Goal: Information Seeking & Learning: Learn about a topic

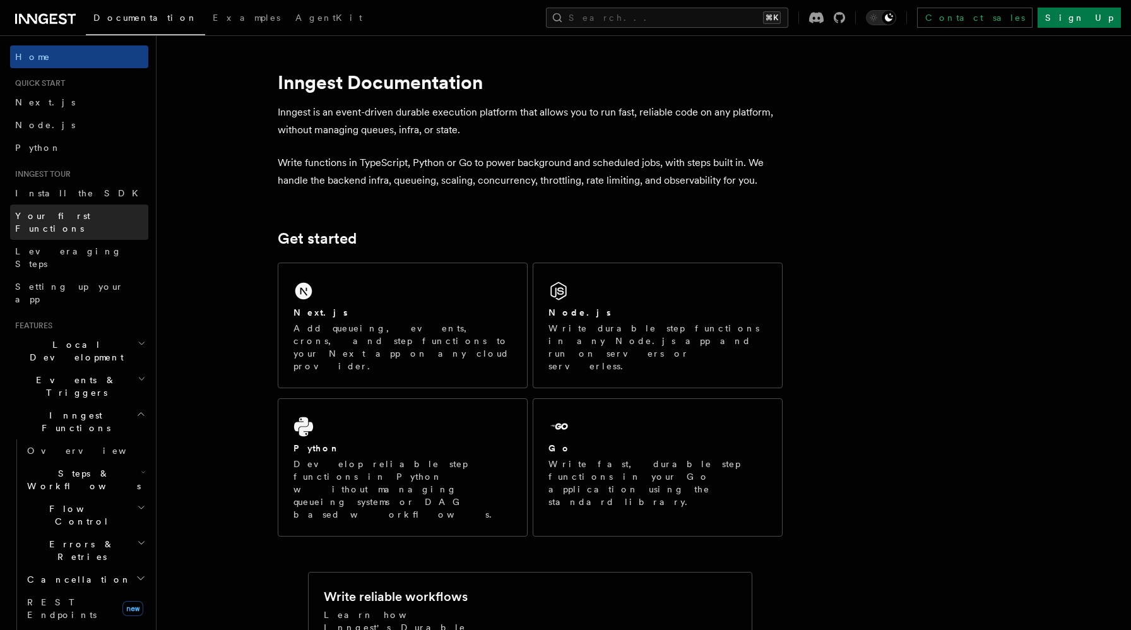
click at [88, 211] on span "Your first Functions" at bounding box center [52, 222] width 75 height 23
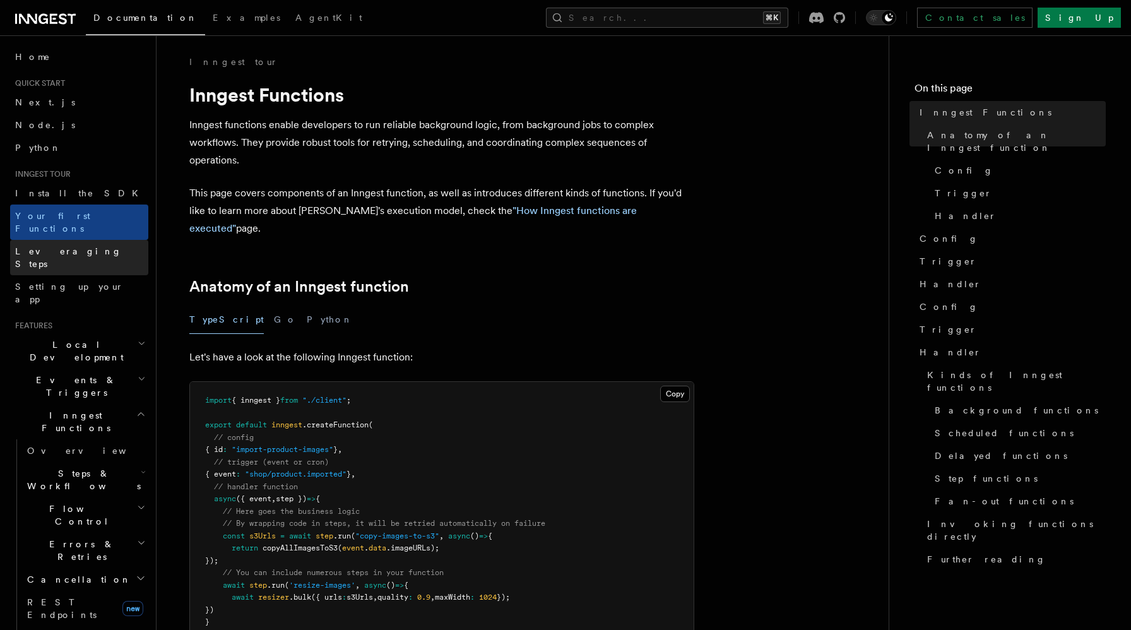
click at [97, 240] on link "Leveraging Steps" at bounding box center [79, 257] width 138 height 35
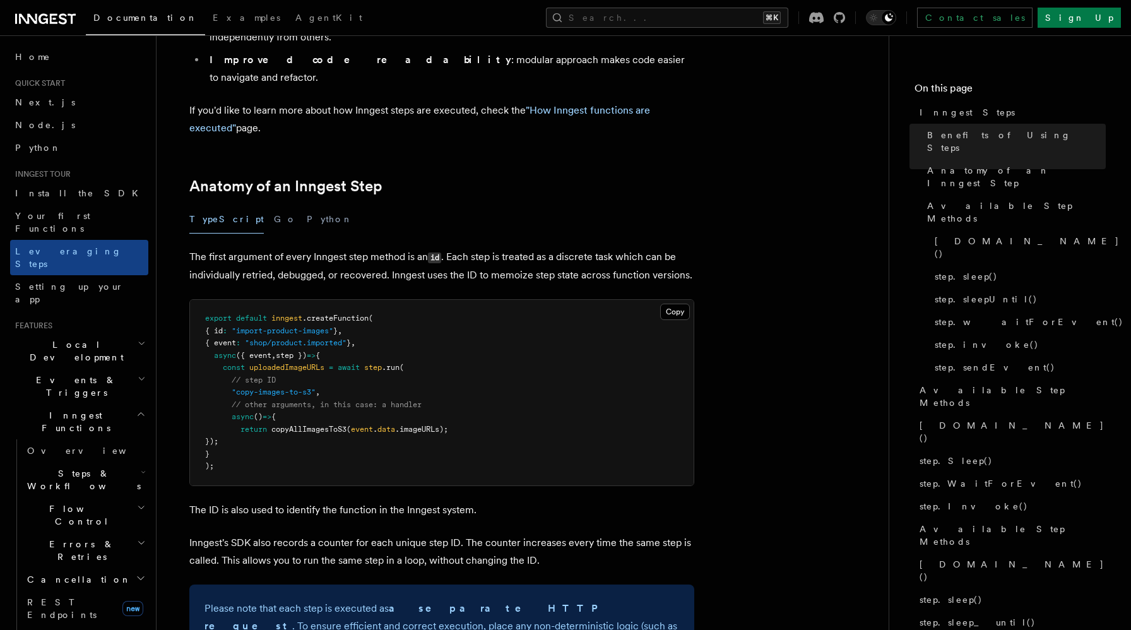
scroll to position [434, 0]
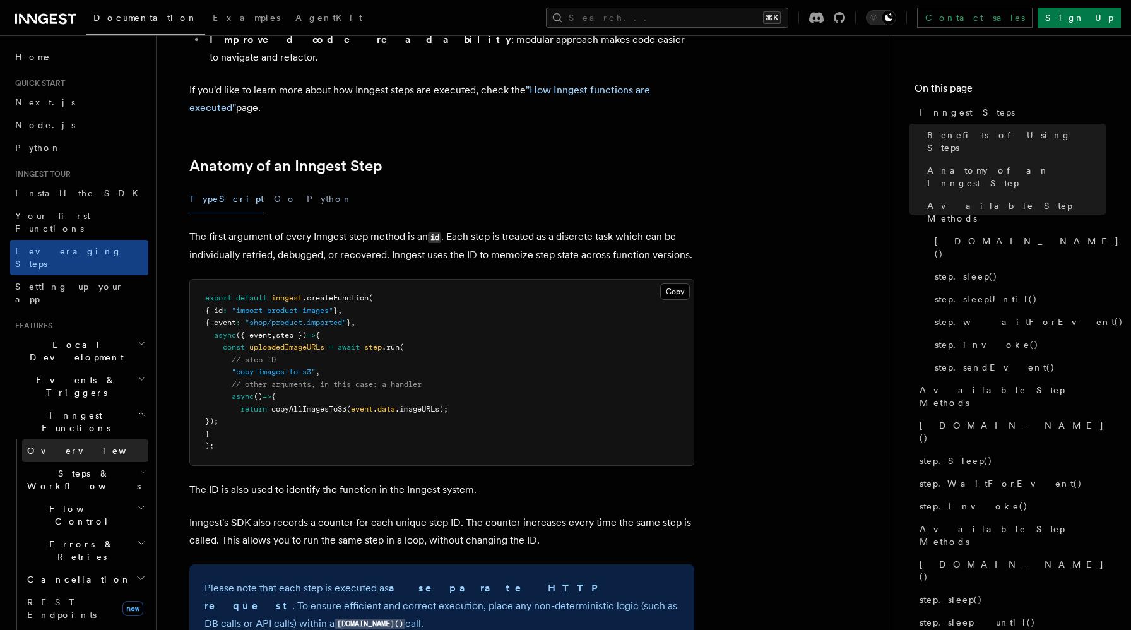
click at [90, 439] on link "Overview" at bounding box center [85, 450] width 126 height 23
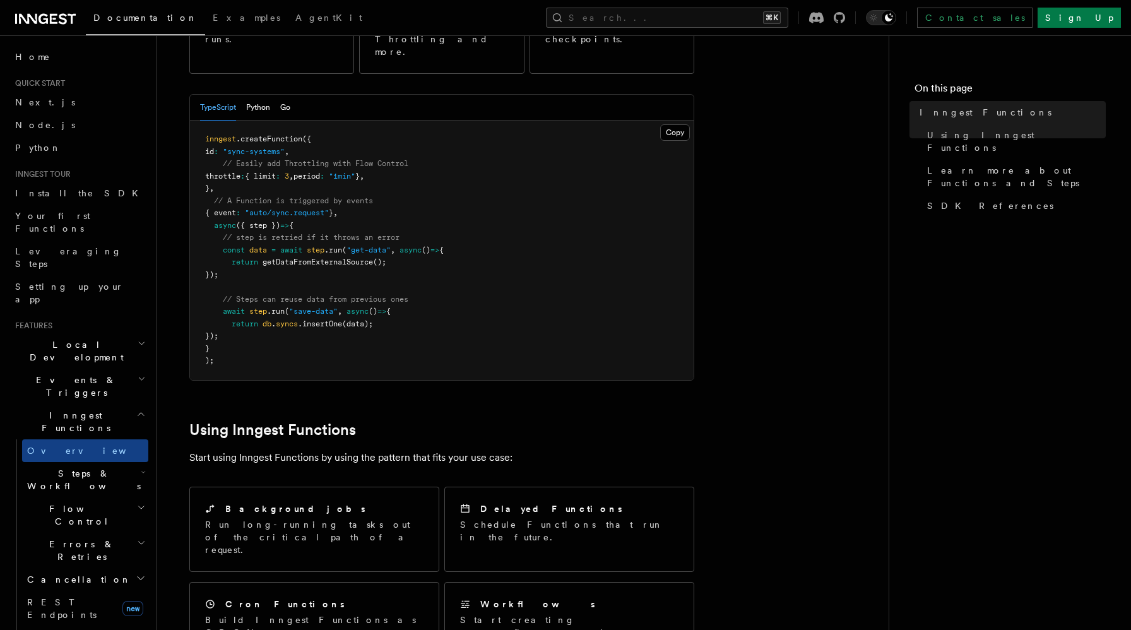
scroll to position [318, 0]
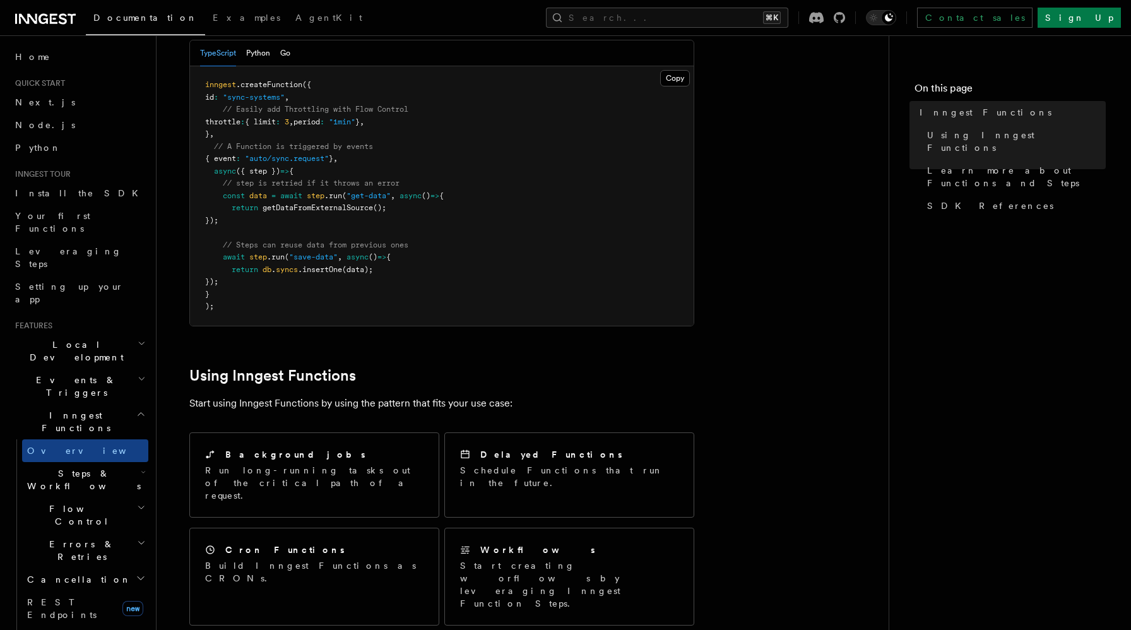
click at [78, 502] on span "Flow Control" at bounding box center [79, 514] width 115 height 25
click at [77, 502] on span "Flow Control" at bounding box center [79, 514] width 115 height 25
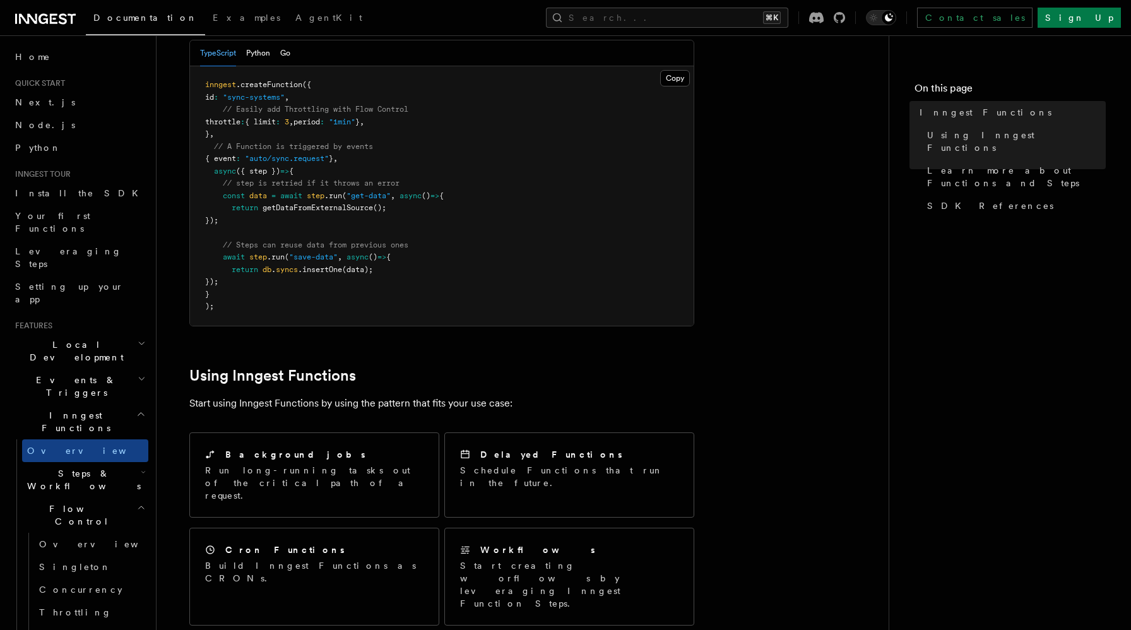
click at [90, 497] on h2 "Flow Control" at bounding box center [85, 514] width 126 height 35
click at [92, 467] on span "Steps & Workflows" at bounding box center [81, 479] width 119 height 25
click at [93, 497] on link "Overview" at bounding box center [91, 508] width 114 height 23
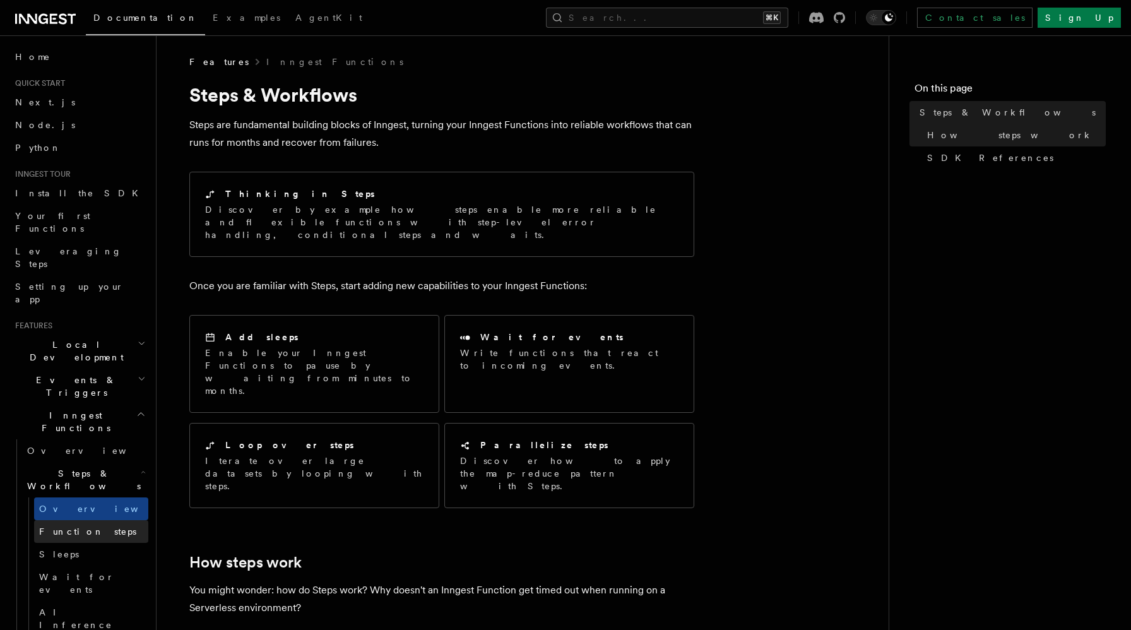
click at [90, 526] on span "Function steps" at bounding box center [87, 531] width 97 height 10
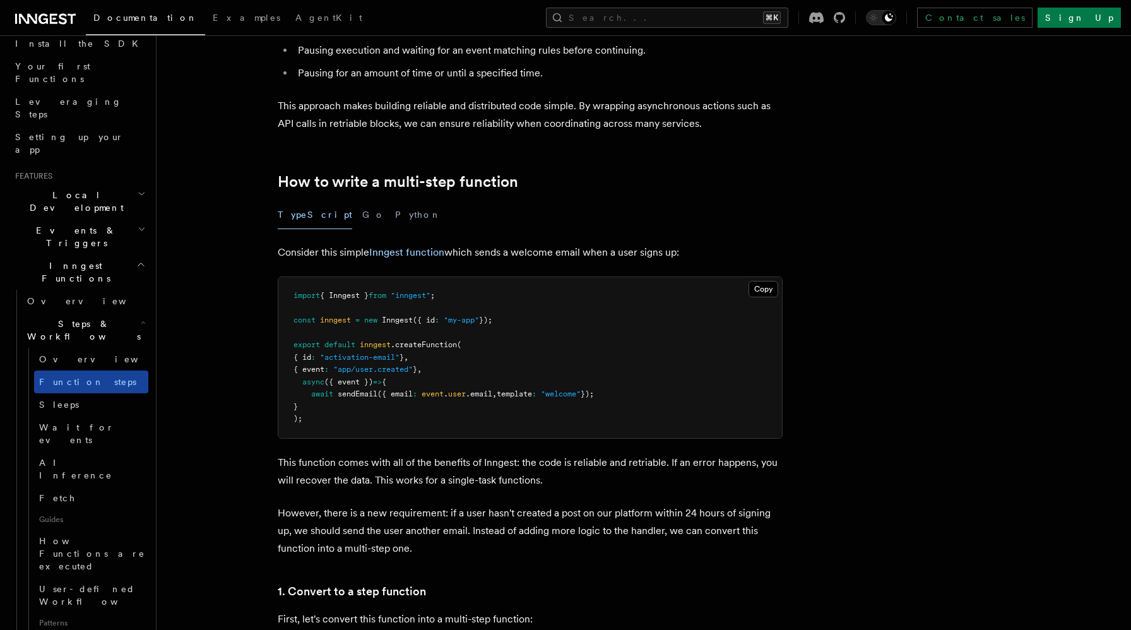
scroll to position [194, 0]
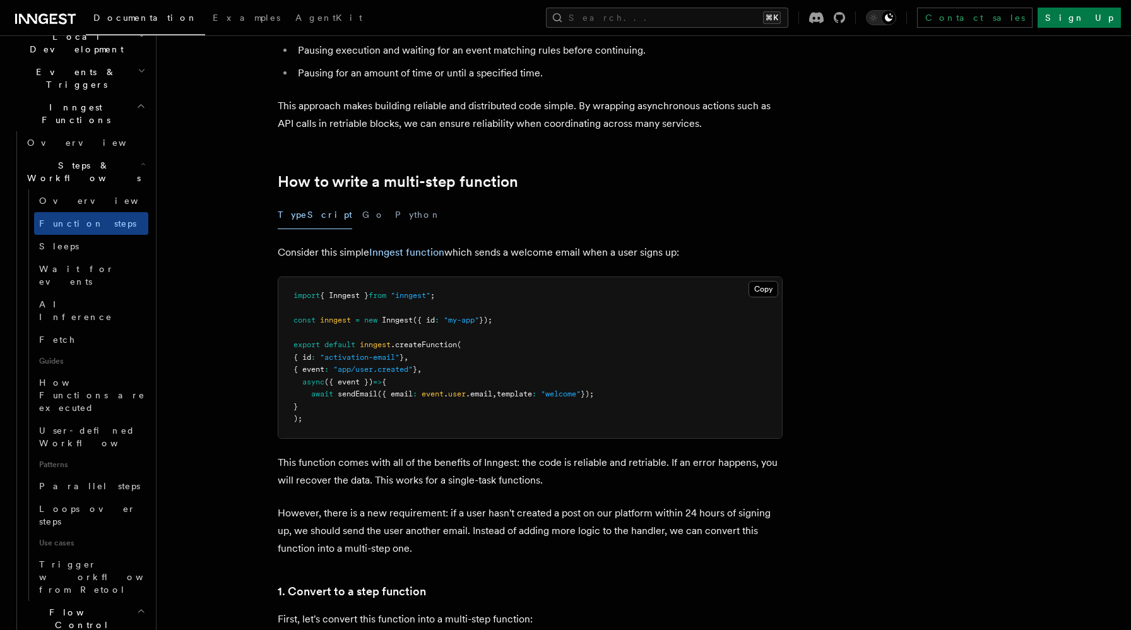
scroll to position [405, 0]
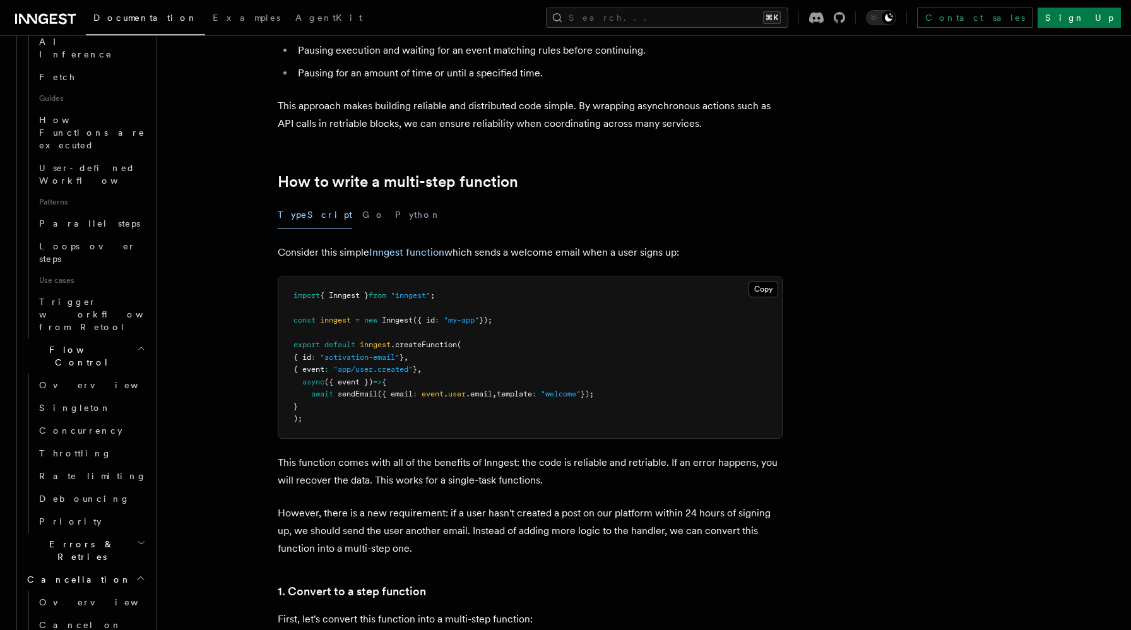
scroll to position [579, 0]
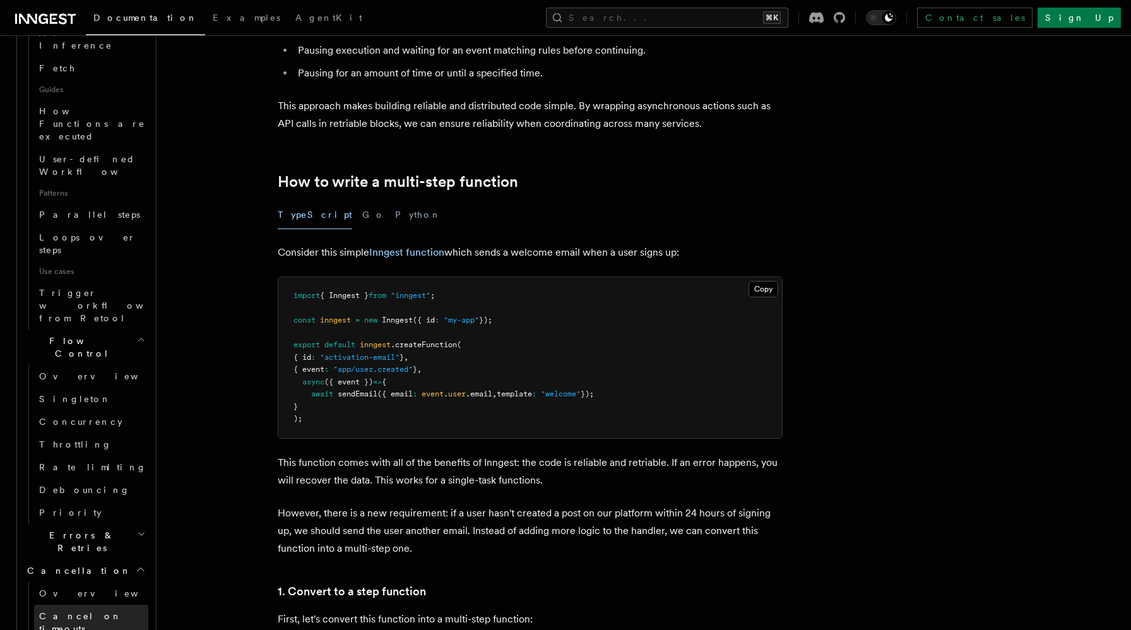
click at [95, 611] on span "Cancel on timeouts" at bounding box center [80, 622] width 83 height 23
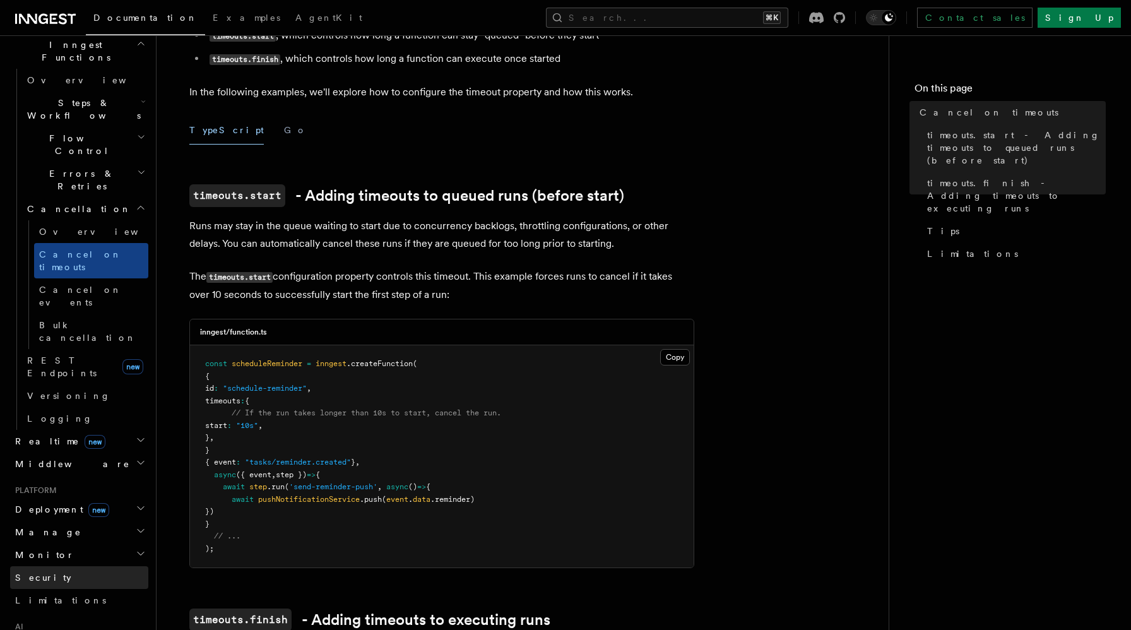
scroll to position [357, 0]
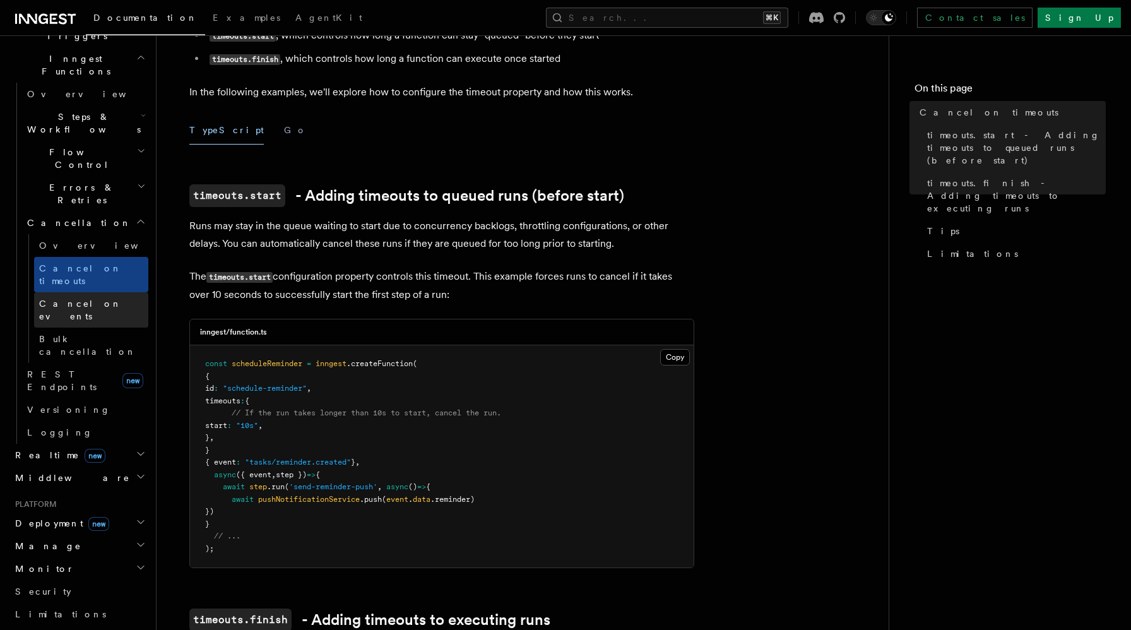
click at [97, 299] on span "Cancel on events" at bounding box center [80, 310] width 83 height 23
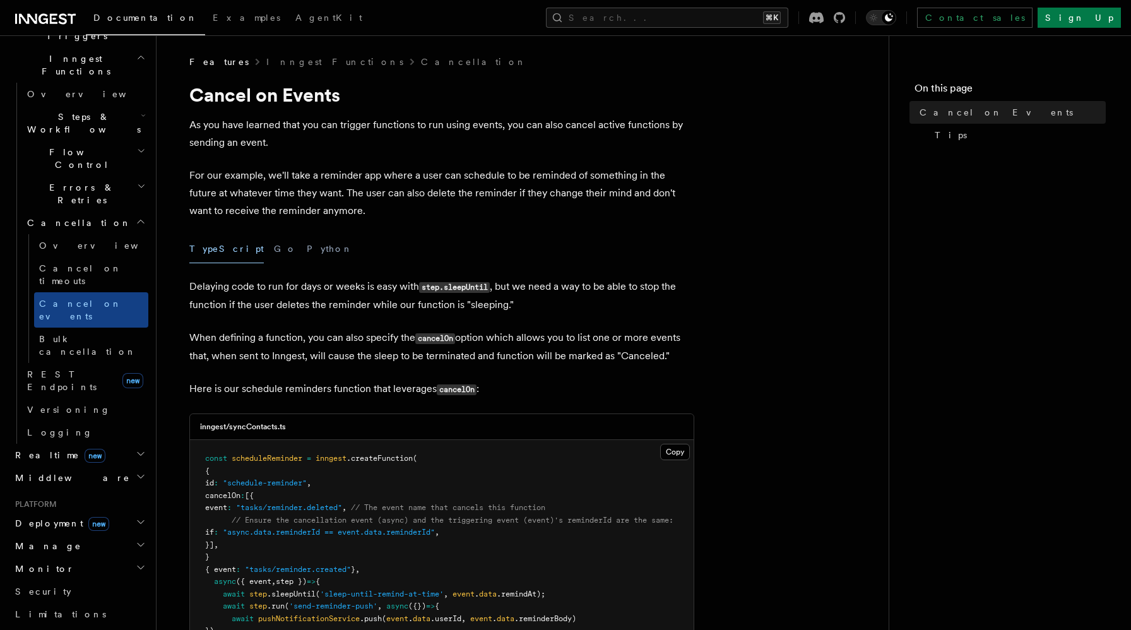
click at [54, 20] on icon at bounding box center [54, 19] width 4 height 2
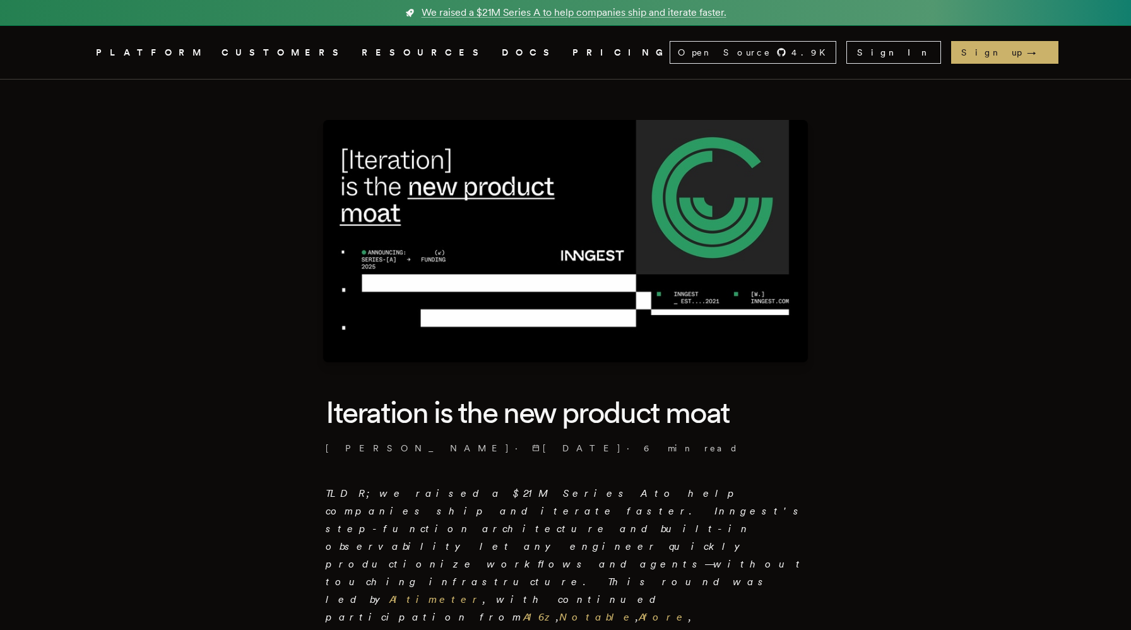
click at [460, 61] on nav "Inngest .cls-1 { fill: #FAFAF9; } PLATFORM CUSTOMERS RESOURCES DOCS PRICING Ope…" at bounding box center [566, 52] width 1010 height 53
click at [572, 55] on link "PRICING" at bounding box center [620, 53] width 97 height 16
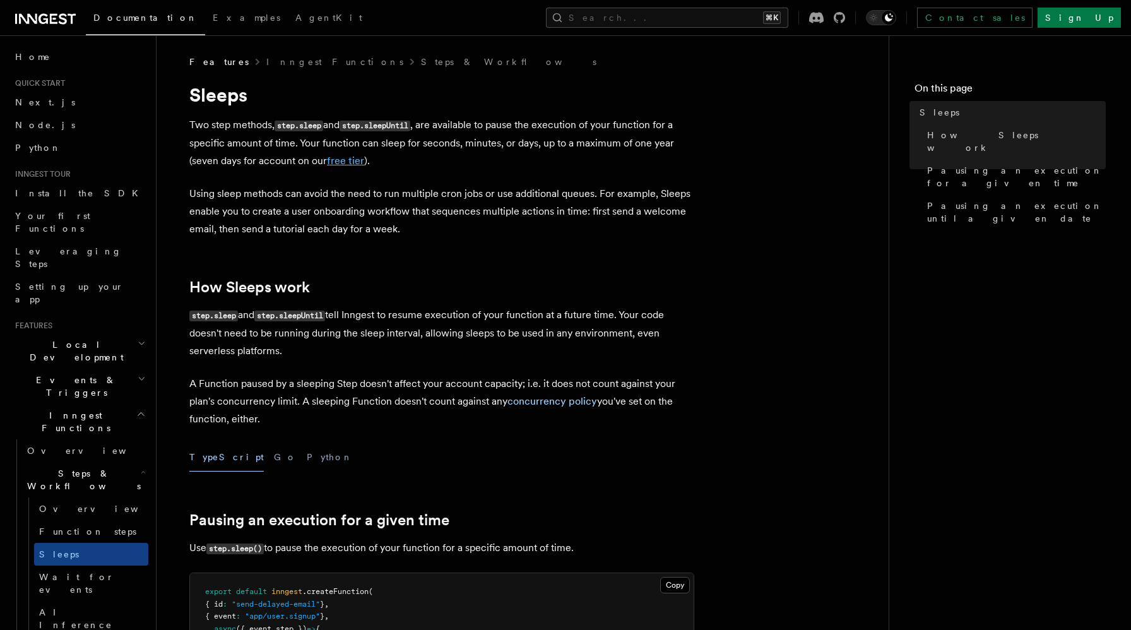
click at [336, 163] on link "free tier" at bounding box center [345, 161] width 37 height 12
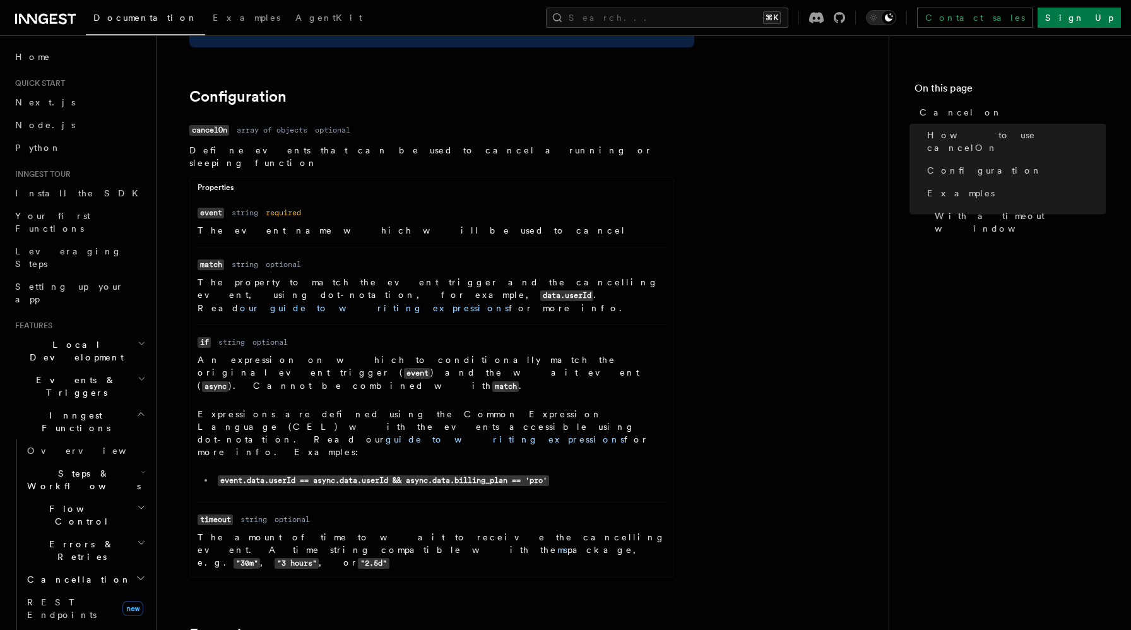
scroll to position [1355, 0]
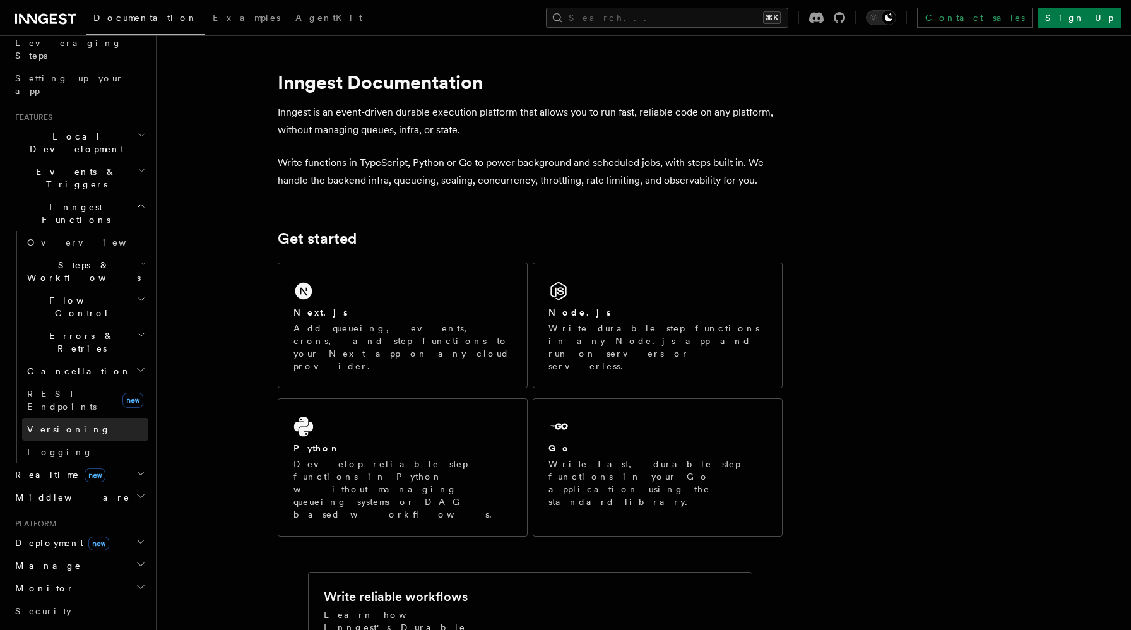
scroll to position [133, 0]
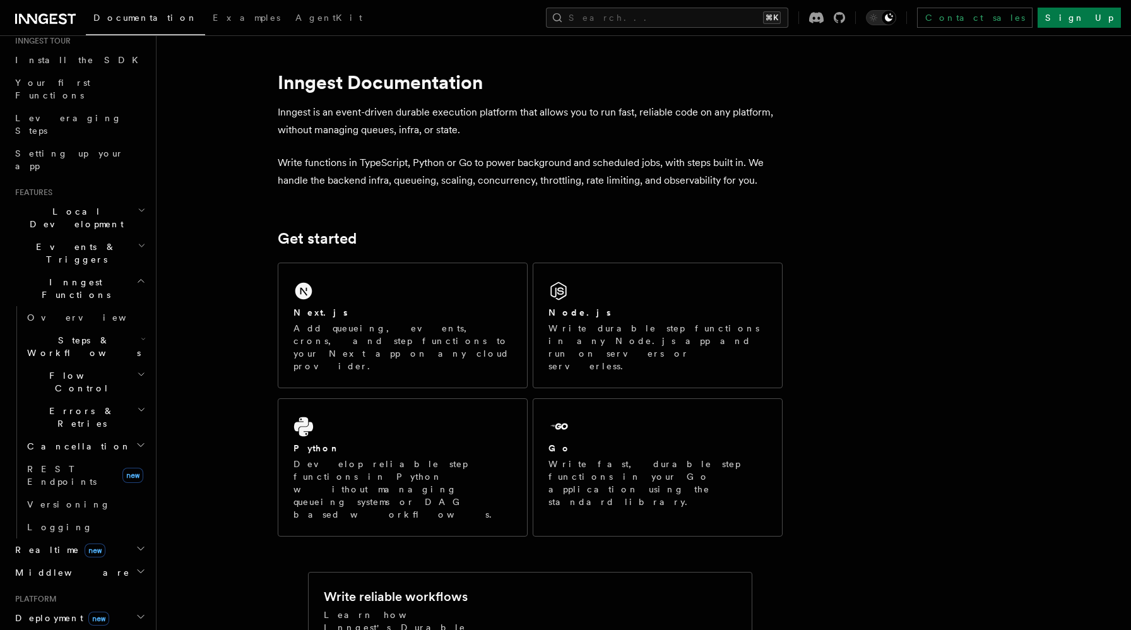
click at [85, 276] on span "Inngest Functions" at bounding box center [73, 288] width 126 height 25
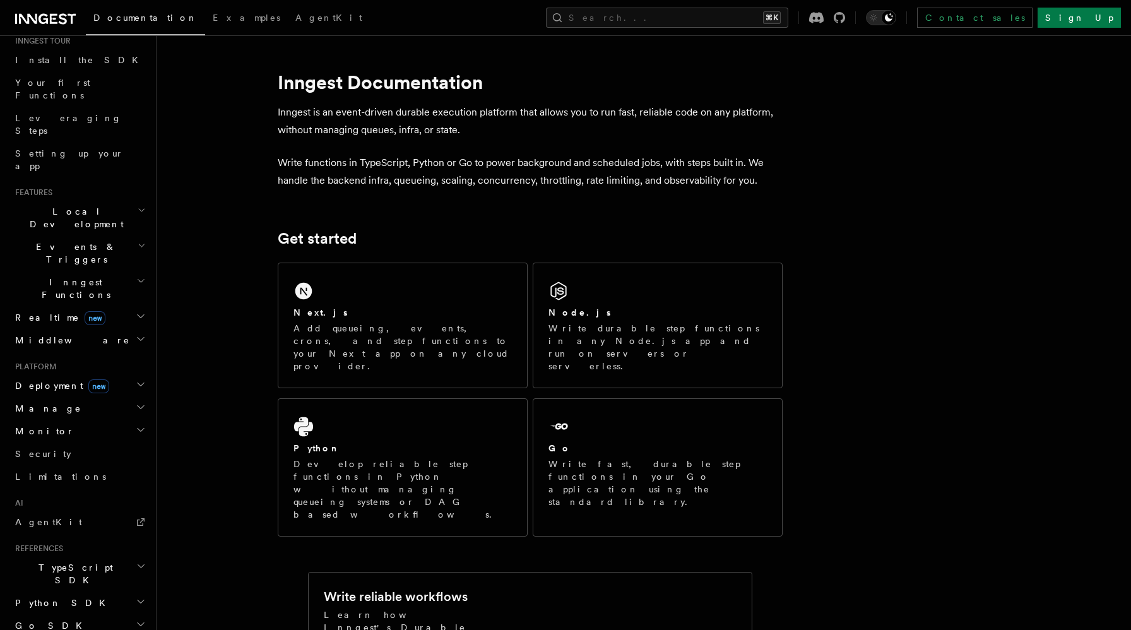
click at [86, 271] on h2 "Inngest Functions" at bounding box center [79, 288] width 138 height 35
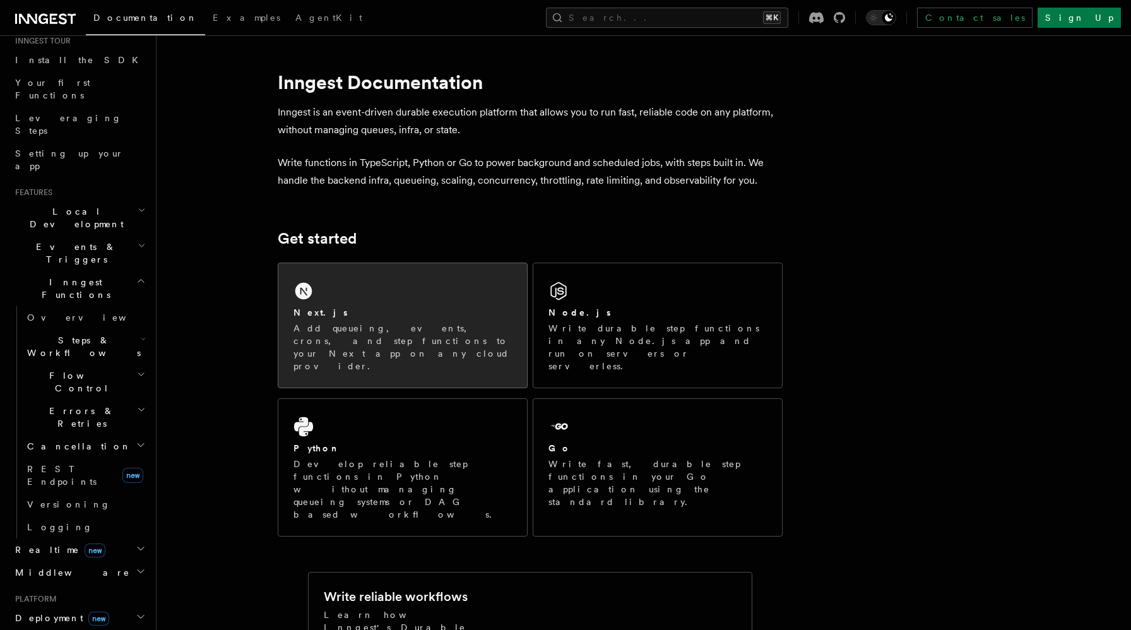
click at [398, 328] on p "Add queueing, events, crons, and step functions to your Next app on any cloud p…" at bounding box center [403, 347] width 218 height 50
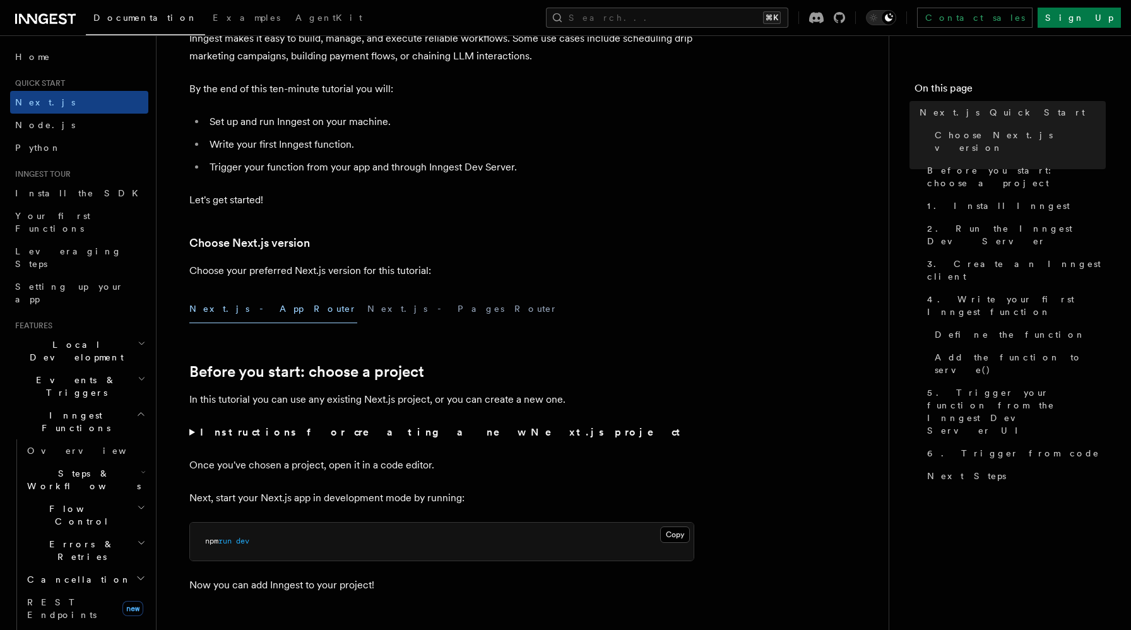
scroll to position [121, 0]
click at [367, 307] on button "Next.js - Pages Router" at bounding box center [462, 308] width 191 height 28
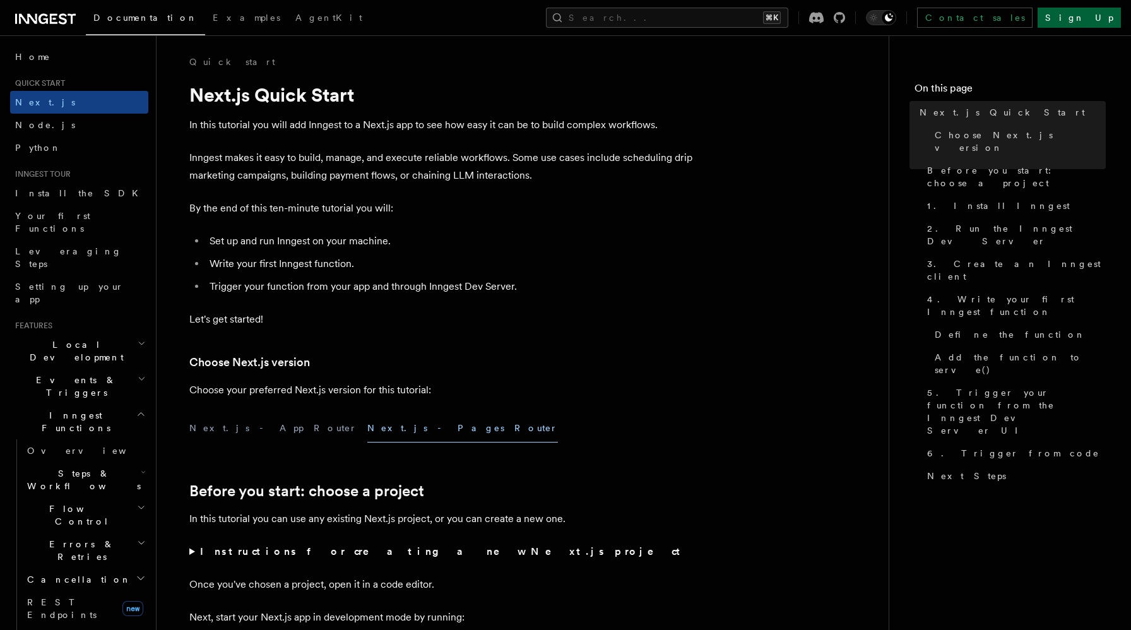
click at [1110, 9] on link "Sign Up" at bounding box center [1079, 18] width 83 height 20
click at [1109, 9] on link "Sign Up" at bounding box center [1079, 18] width 83 height 20
